Goal: Task Accomplishment & Management: Manage account settings

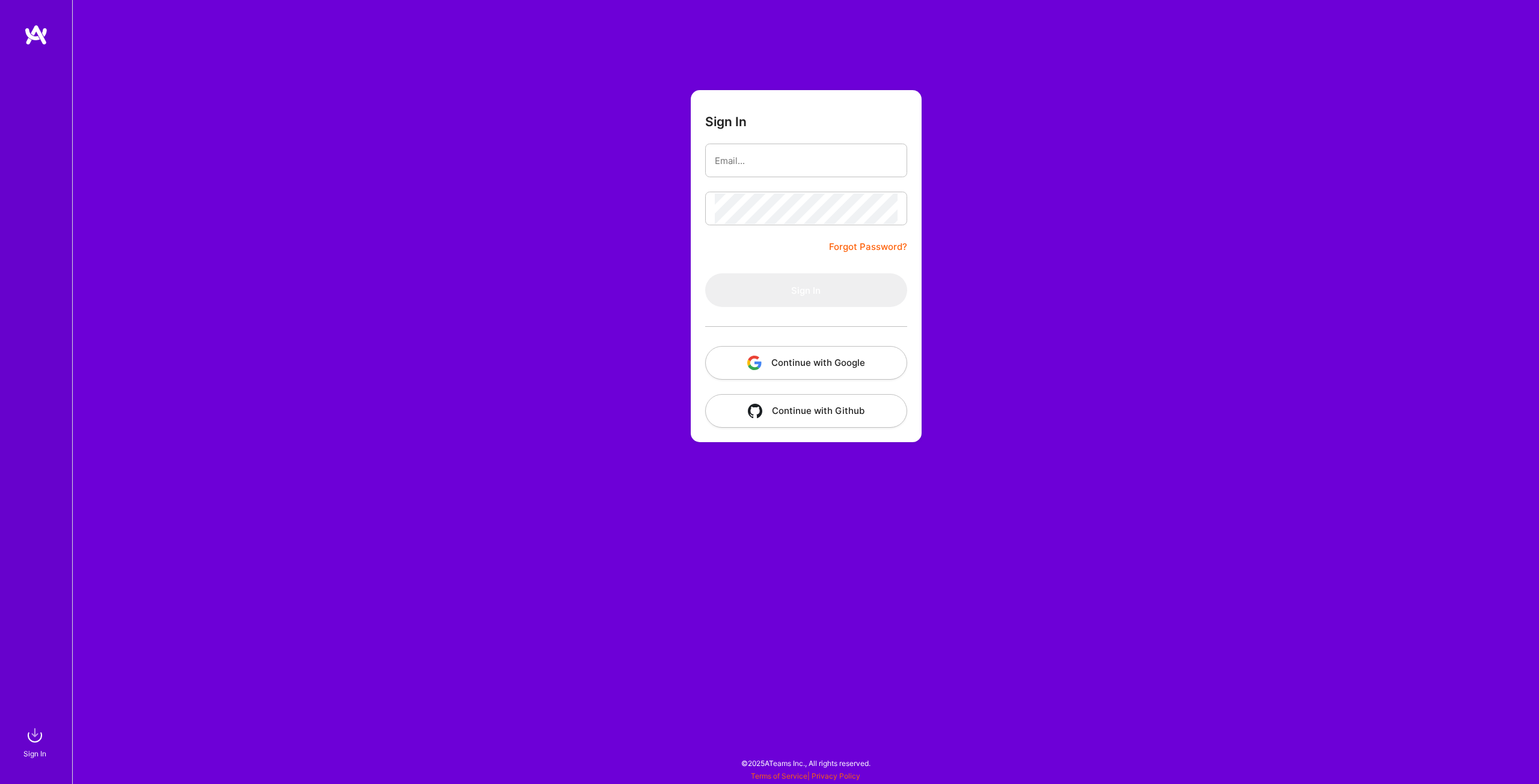
click at [817, 365] on button "Continue with Google" at bounding box center [806, 363] width 202 height 33
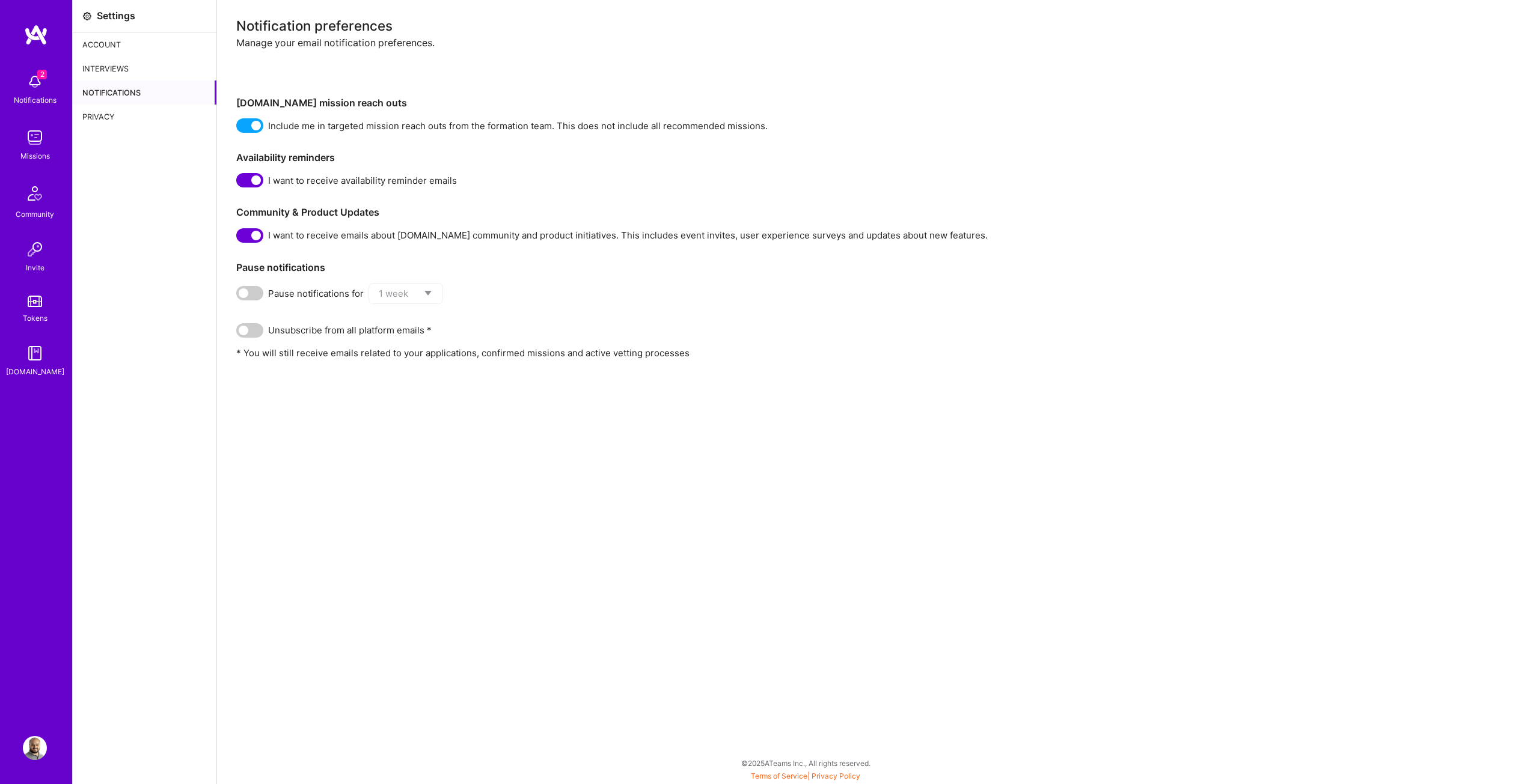
click at [27, 84] on img at bounding box center [35, 82] width 24 height 24
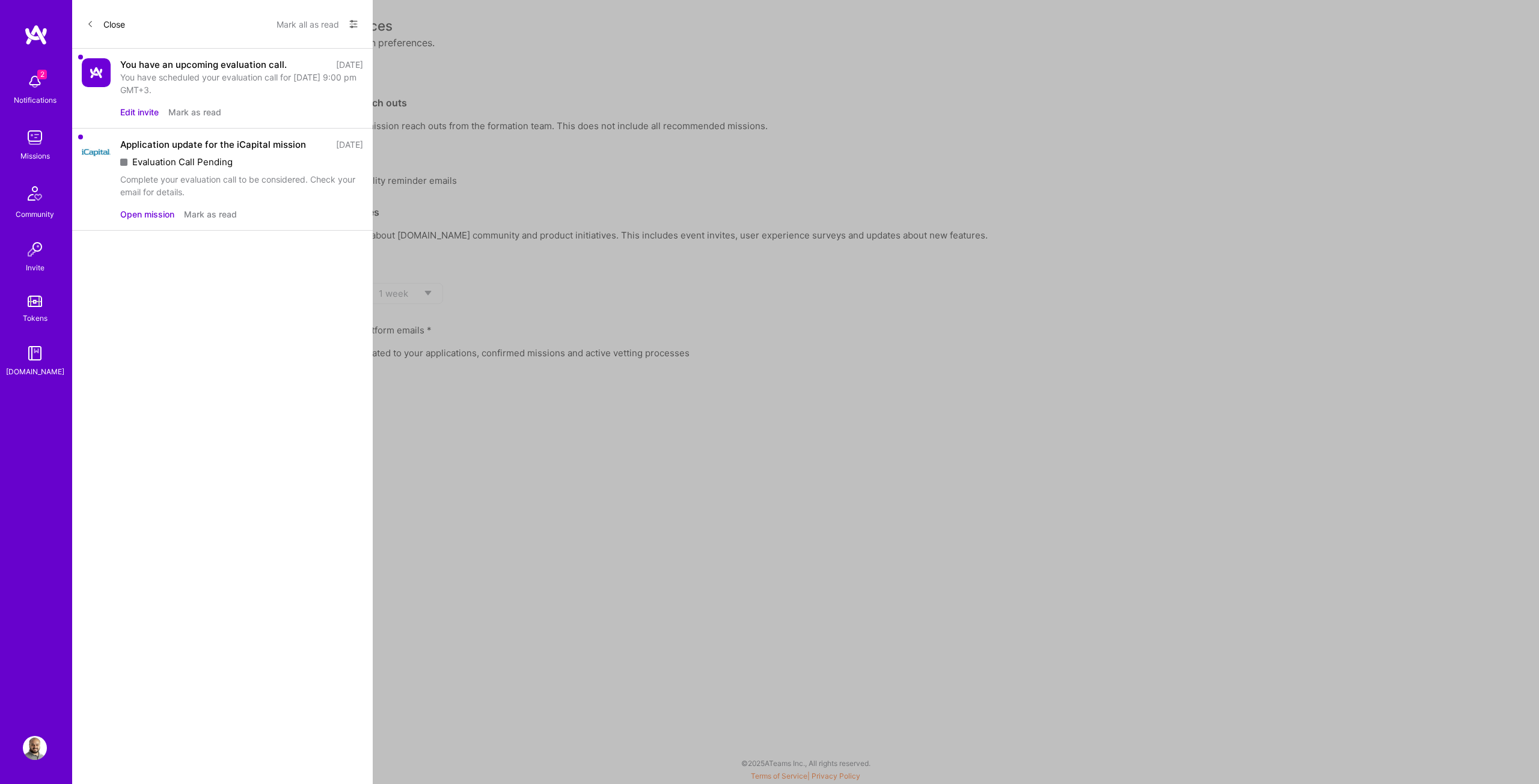
click at [148, 110] on button "Edit invite" at bounding box center [139, 112] width 38 height 13
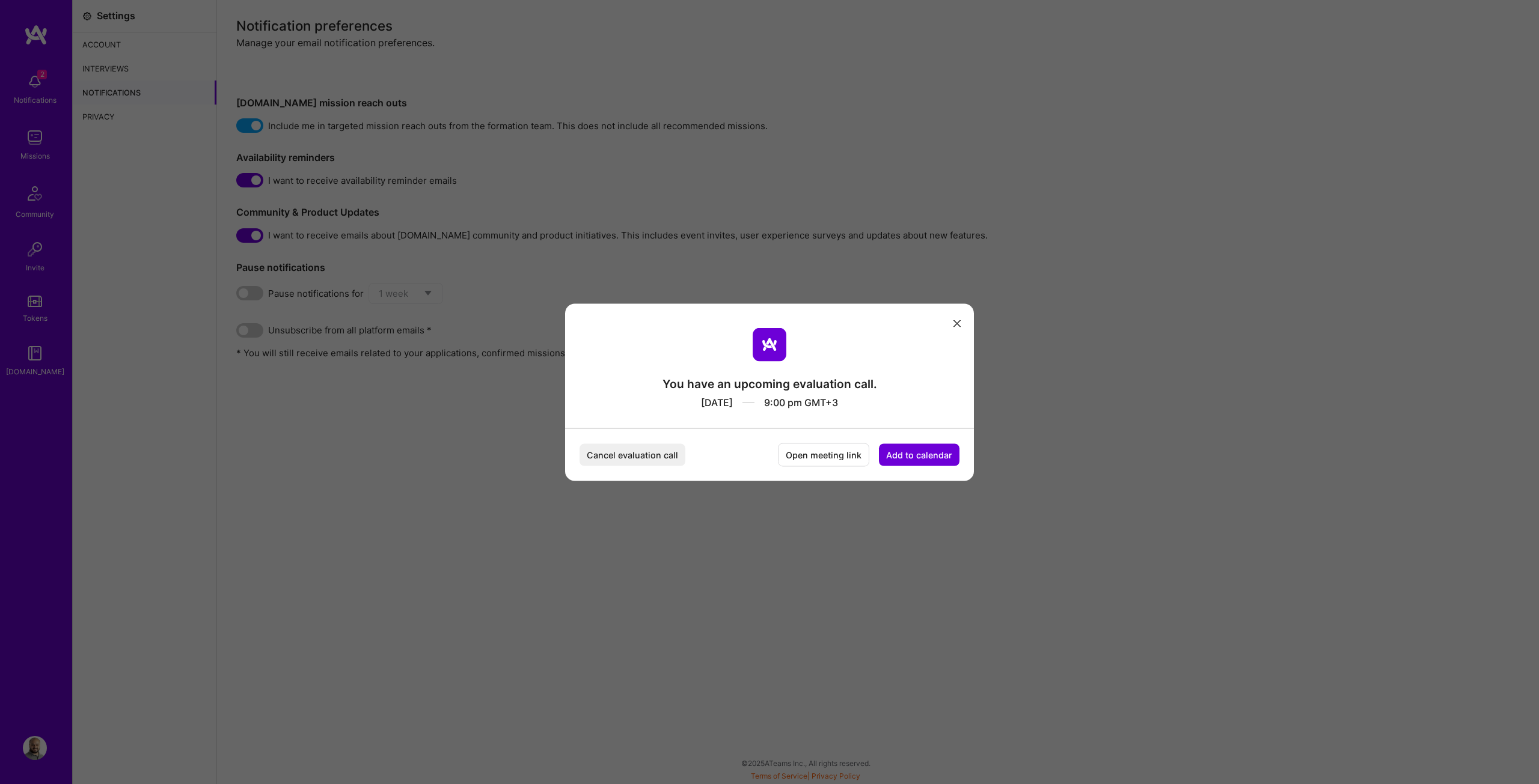
click at [960, 317] on button "modal" at bounding box center [957, 323] width 15 height 20
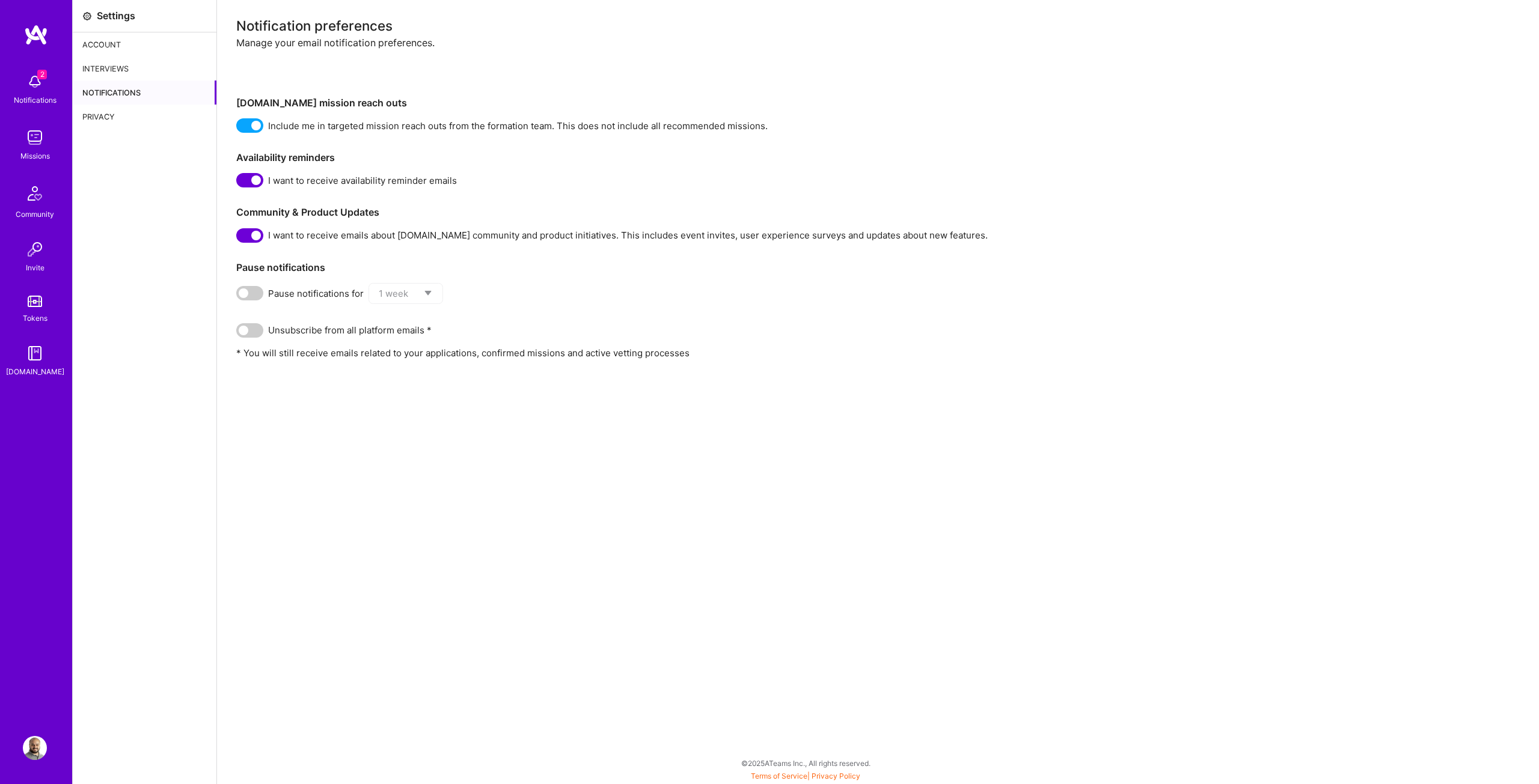
click at [44, 87] on img at bounding box center [35, 82] width 24 height 24
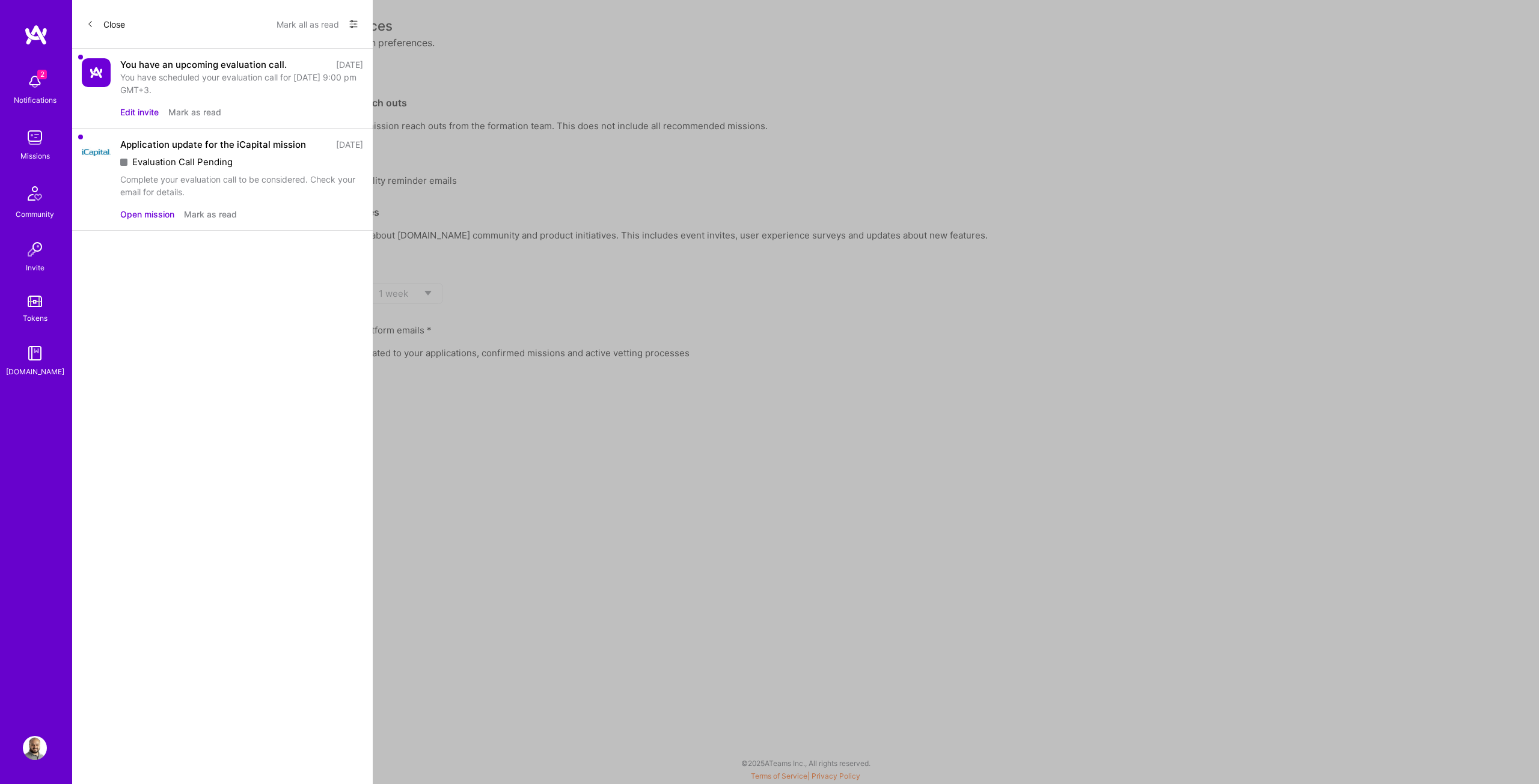
click at [158, 221] on button "Open mission" at bounding box center [147, 214] width 54 height 13
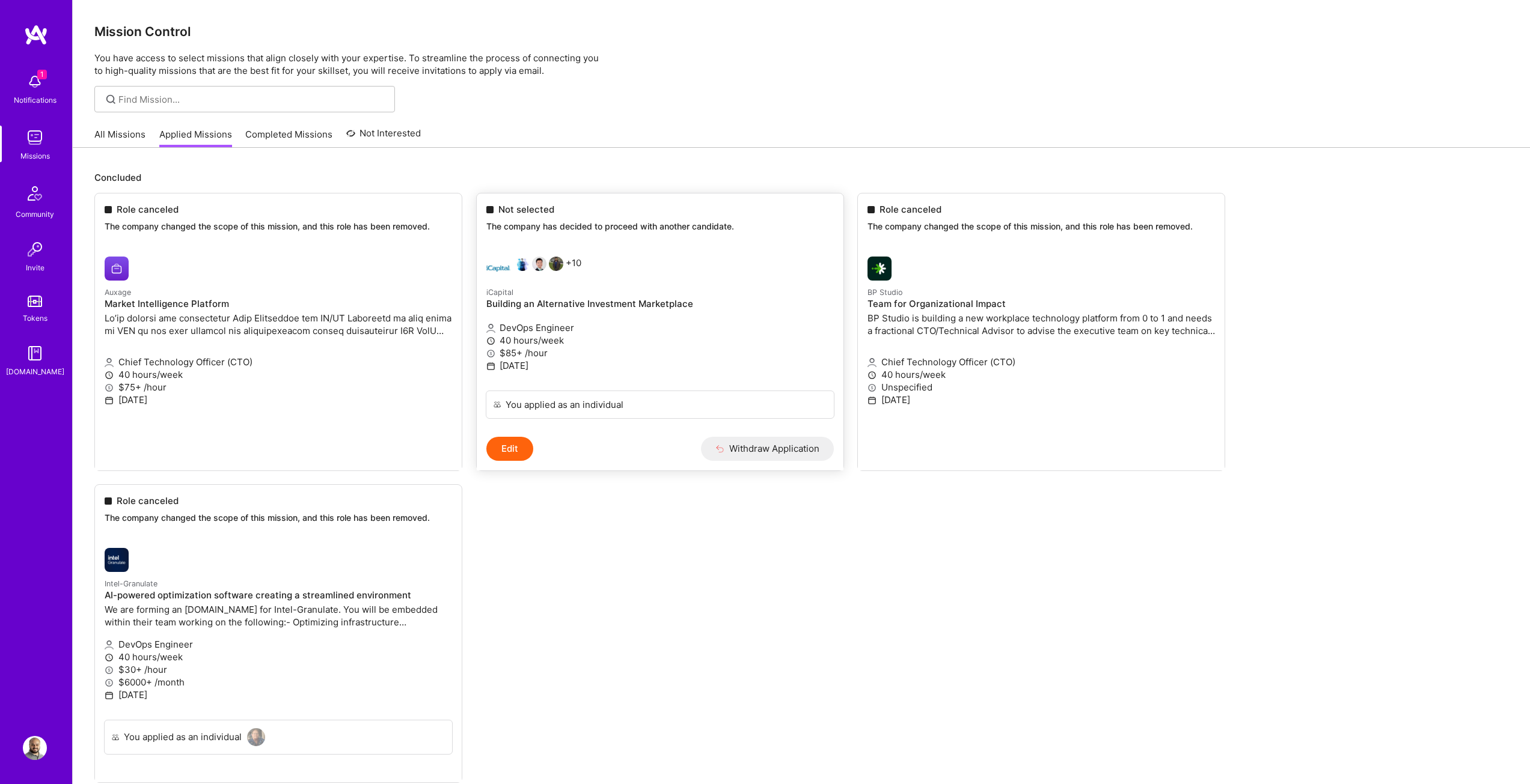
click at [508, 432] on div "You applied as an individual" at bounding box center [660, 414] width 366 height 46
click at [510, 449] on button "Edit" at bounding box center [510, 449] width 47 height 24
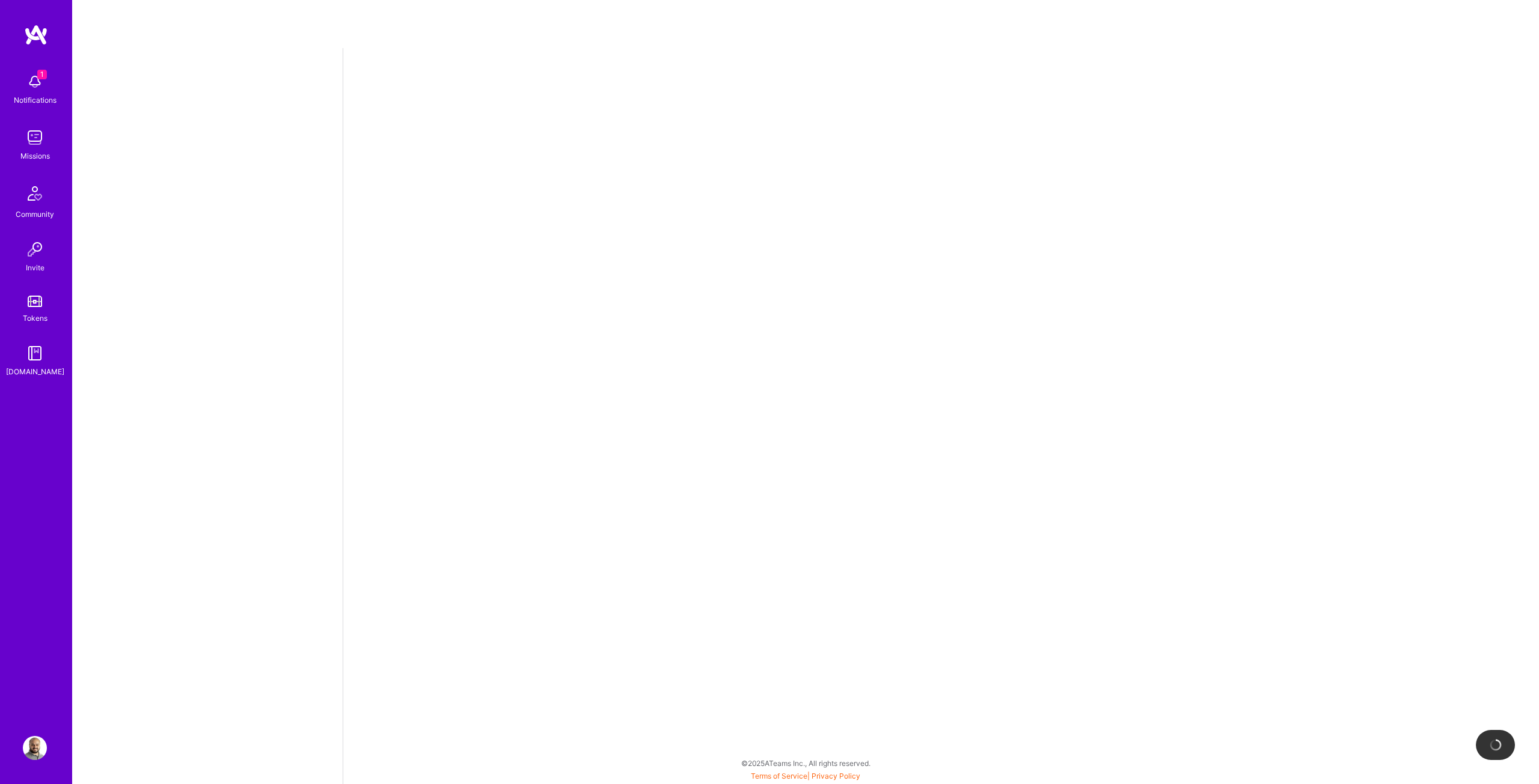
click at [19, 79] on div "1 Notifications" at bounding box center [35, 88] width 75 height 41
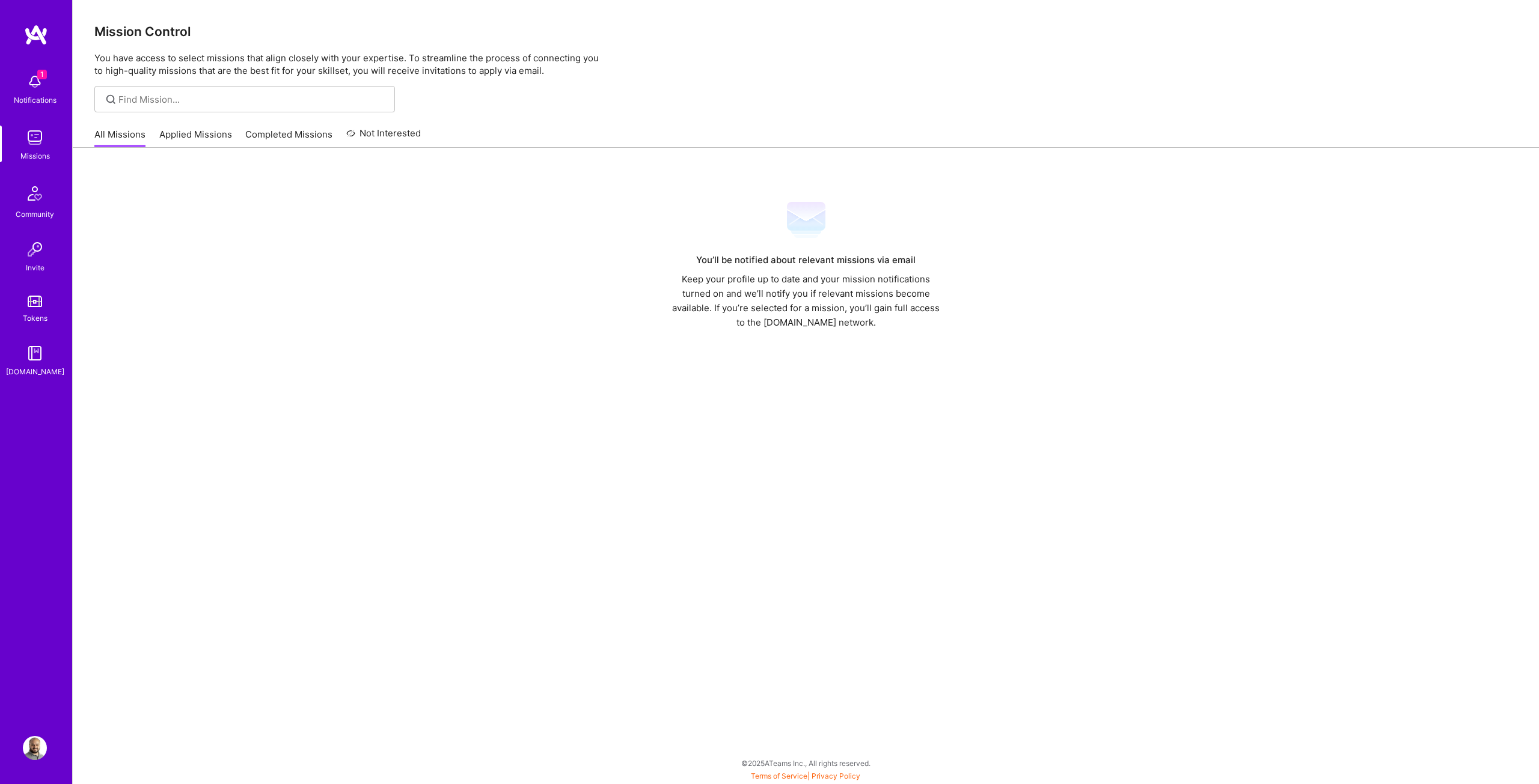
click at [622, 134] on div "1 1 Notifications Missions Community Invite Tokens [DOMAIN_NAME] Profile Close …" at bounding box center [769, 389] width 1539 height 778
